Goal: Task Accomplishment & Management: Complete application form

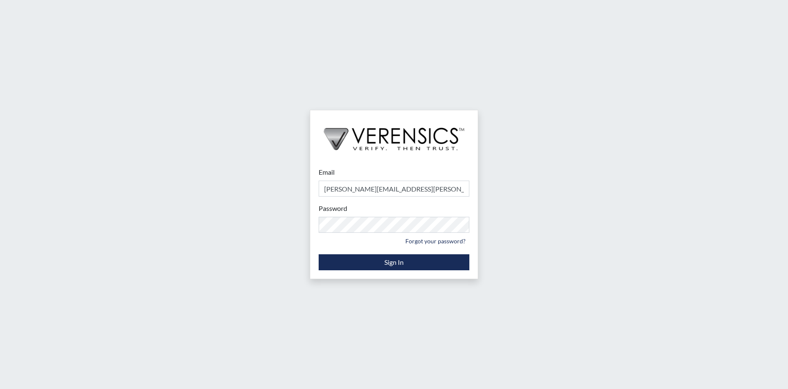
click at [266, 79] on div "Email [PERSON_NAME][EMAIL_ADDRESS][PERSON_NAME][DOMAIN_NAME] Please provide you…" at bounding box center [394, 194] width 788 height 389
click at [269, 80] on div "Email [PERSON_NAME][EMAIL_ADDRESS][PERSON_NAME][DOMAIN_NAME] Please provide you…" at bounding box center [394, 194] width 788 height 389
click at [409, 262] on button "Sign In" at bounding box center [394, 262] width 151 height 16
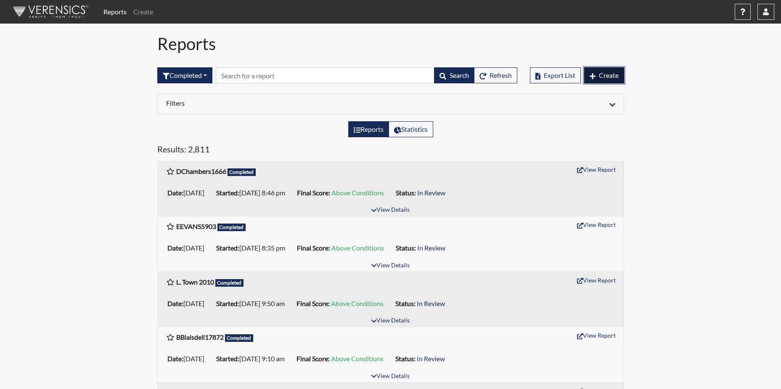
click at [613, 74] on span "Create" at bounding box center [609, 75] width 20 height 8
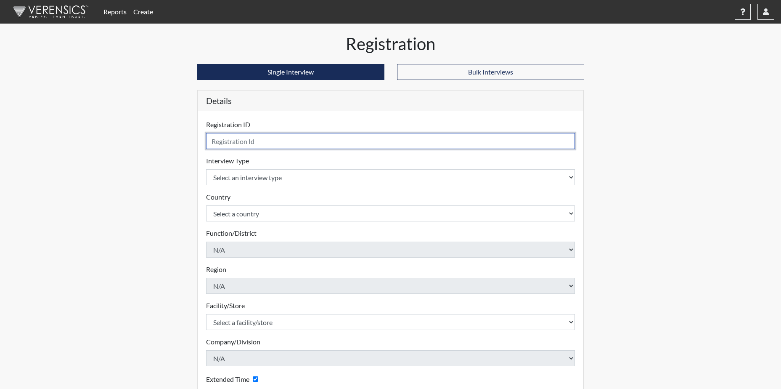
click at [238, 142] on input "text" at bounding box center [390, 141] width 369 height 16
type input "m"
type input "MMCKENZIE4044"
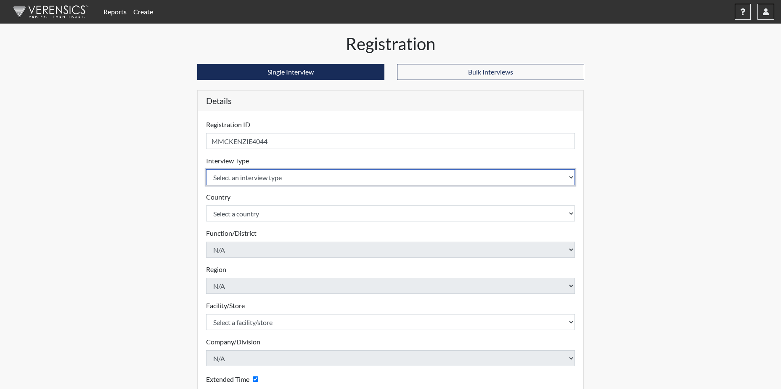
click at [570, 175] on select "Select an interview type Corrections Pre-Employment" at bounding box center [390, 177] width 369 height 16
select select "ff733e93-e1bf-11ea-9c9f-0eff0cf7eb8f"
click at [206, 169] on select "Select an interview type Corrections Pre-Employment" at bounding box center [390, 177] width 369 height 16
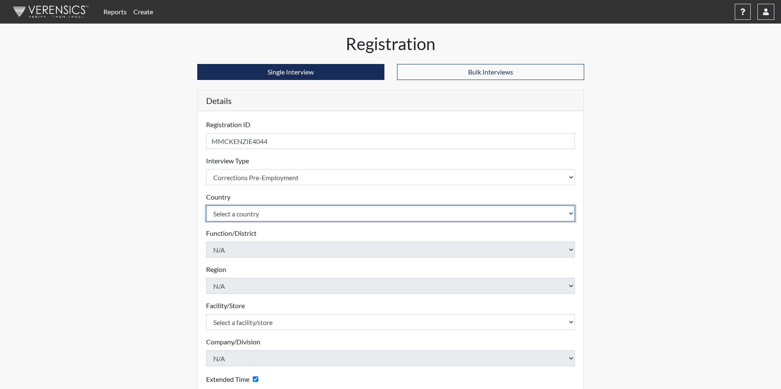
click at [273, 217] on select "Select a country [GEOGRAPHIC_DATA] [GEOGRAPHIC_DATA]" at bounding box center [390, 213] width 369 height 16
select select "united-states-of-[GEOGRAPHIC_DATA]"
click at [206, 205] on select "Select a country [GEOGRAPHIC_DATA] [GEOGRAPHIC_DATA]" at bounding box center [390, 213] width 369 height 16
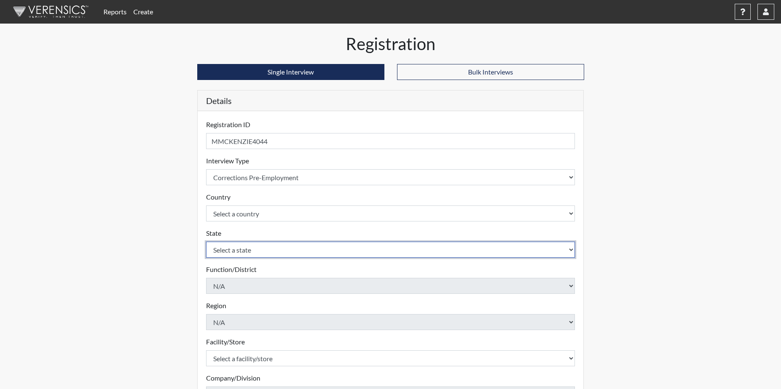
click at [270, 254] on select "Select a state [US_STATE] [US_STATE] [US_STATE] [US_STATE] [US_STATE] [US_STATE…" at bounding box center [390, 250] width 369 height 16
select select "SC"
click at [206, 242] on select "Select a state [US_STATE] [US_STATE] [US_STATE] [US_STATE] [US_STATE] [US_STATE…" at bounding box center [390, 250] width 369 height 16
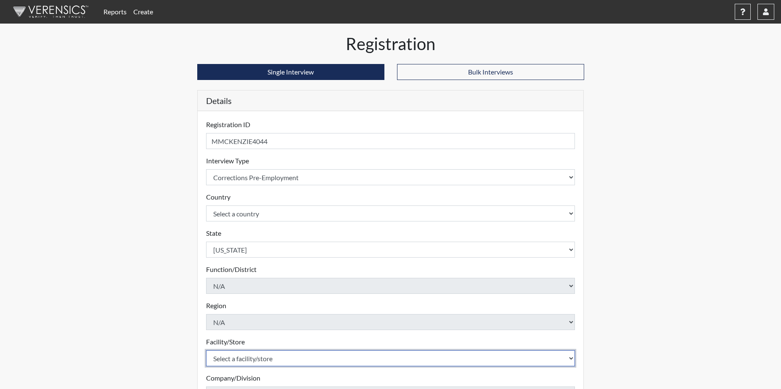
click at [271, 357] on select "Select a facility/store [GEOGRAPHIC_DATA] CI Broad River CI [PERSON_NAME] CI Di…" at bounding box center [390, 358] width 369 height 16
select select "cbcc714f-16b9-46d5-bead-0a4416b78fcf"
click at [206, 350] on select "Select a facility/store [GEOGRAPHIC_DATA] CI Broad River CI [PERSON_NAME] CI Di…" at bounding box center [390, 358] width 369 height 16
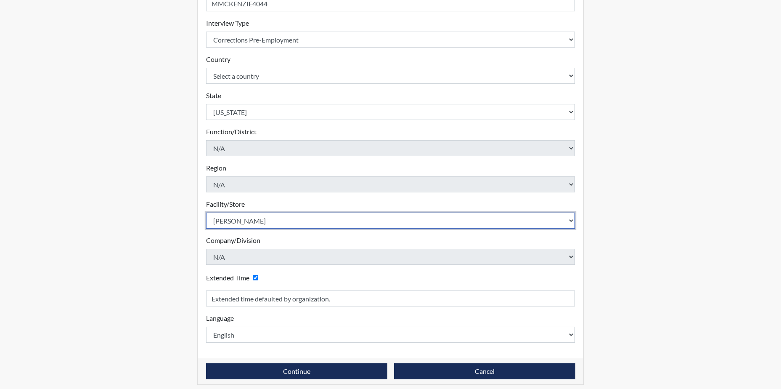
scroll to position [143, 0]
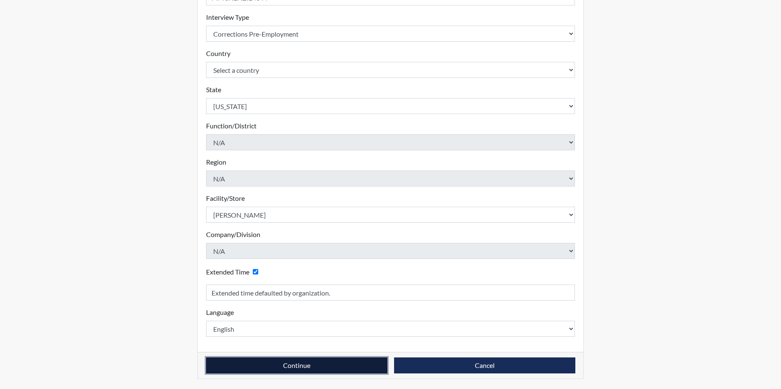
click at [330, 365] on button "Continue" at bounding box center [296, 365] width 181 height 16
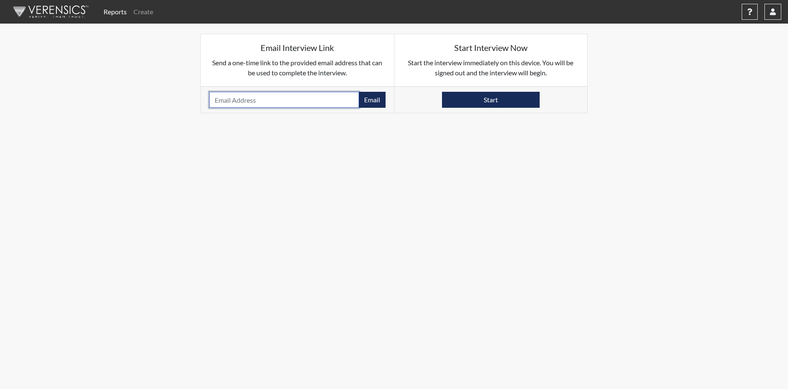
click at [272, 97] on input "email" at bounding box center [284, 100] width 150 height 16
type input "[EMAIL_ADDRESS][DOMAIN_NAME]"
click at [372, 98] on button "Email" at bounding box center [371, 100] width 27 height 16
